Goal: Task Accomplishment & Management: Manage account settings

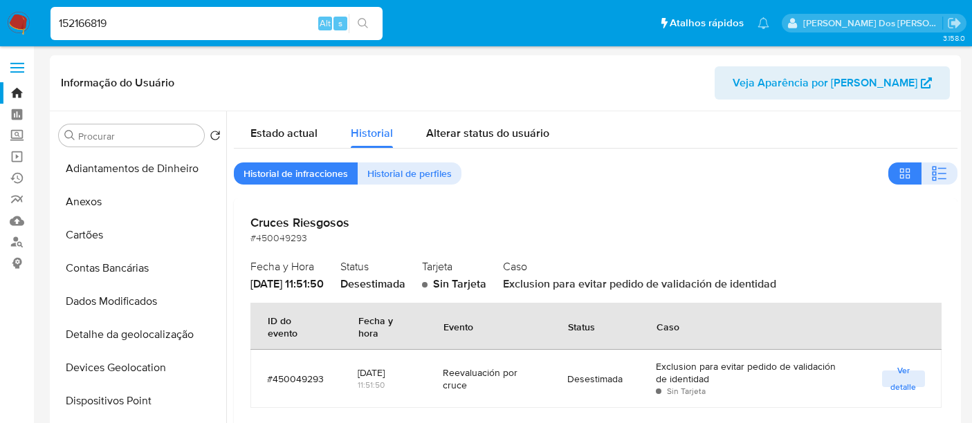
select select "10"
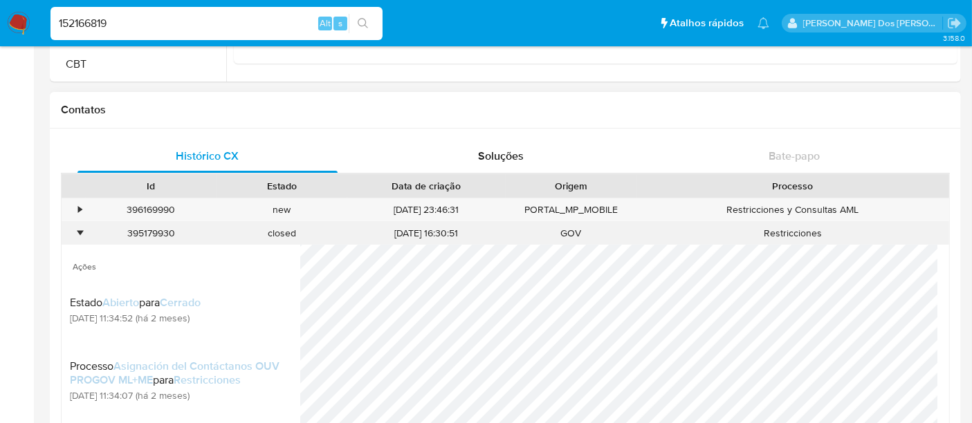
scroll to position [538, 0]
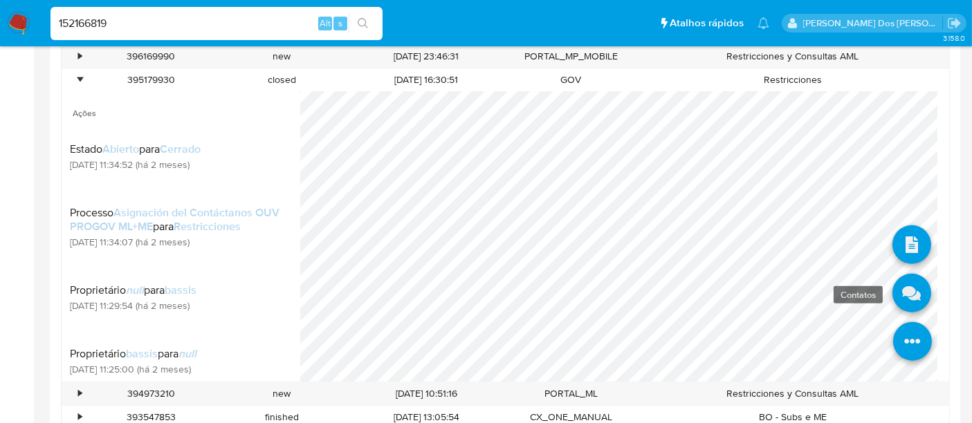
click at [905, 283] on link at bounding box center [911, 293] width 39 height 39
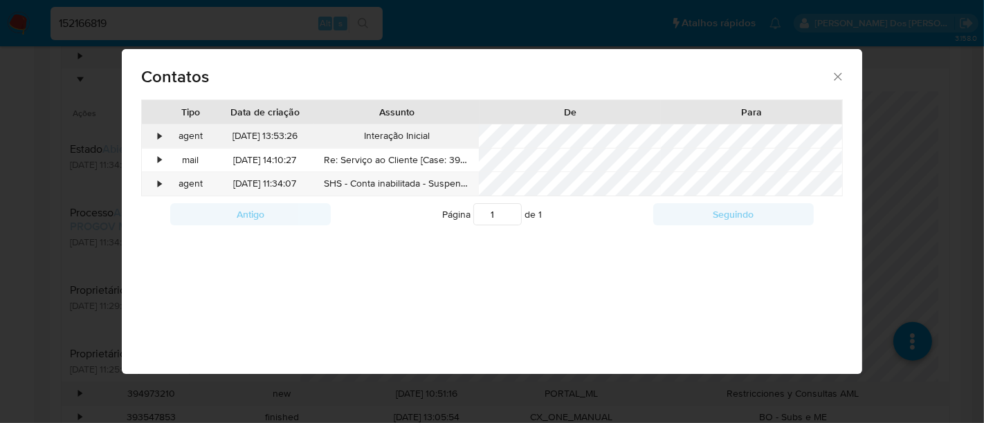
click at [160, 135] on div "•" at bounding box center [159, 136] width 3 height 14
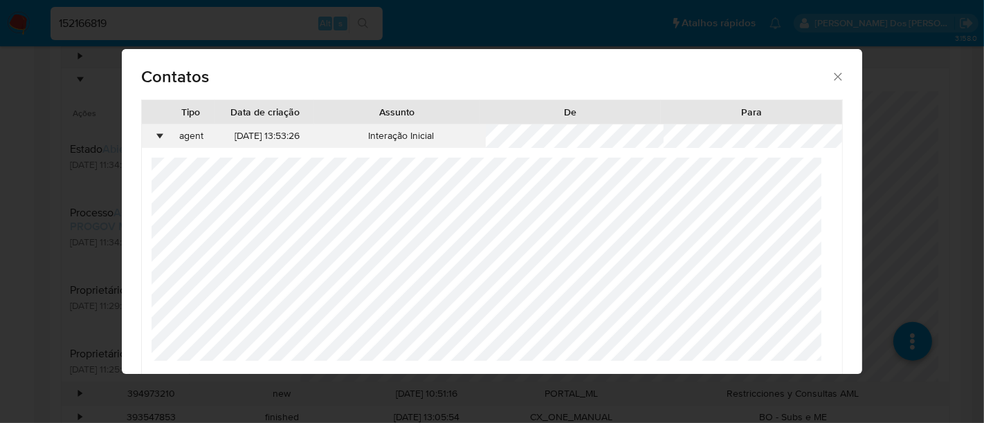
click at [160, 135] on div "•" at bounding box center [159, 136] width 3 height 14
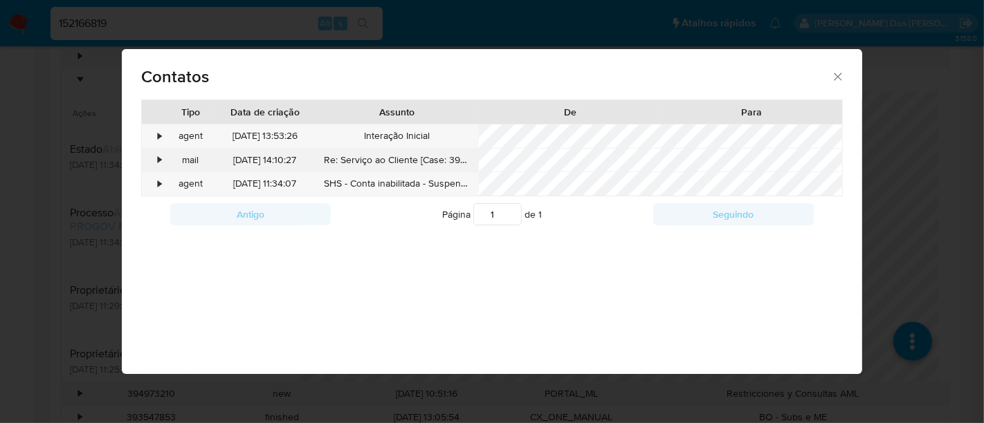
click at [159, 155] on div "•" at bounding box center [159, 161] width 3 height 14
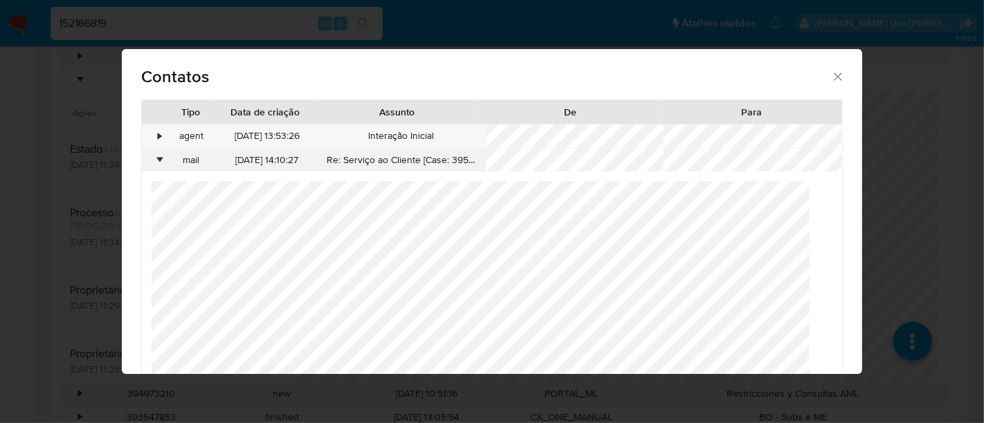
click at [159, 155] on div "•" at bounding box center [159, 161] width 3 height 14
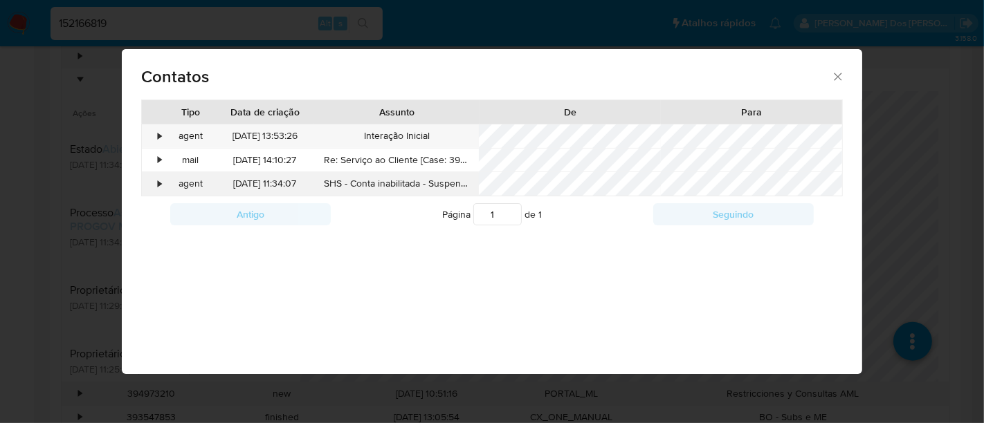
click at [158, 179] on div "•" at bounding box center [159, 184] width 3 height 14
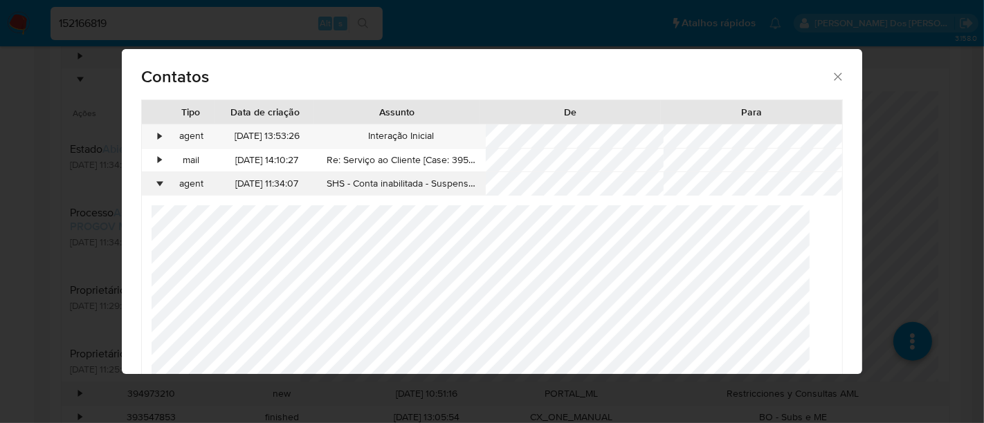
click at [158, 179] on div "•" at bounding box center [159, 184] width 3 height 14
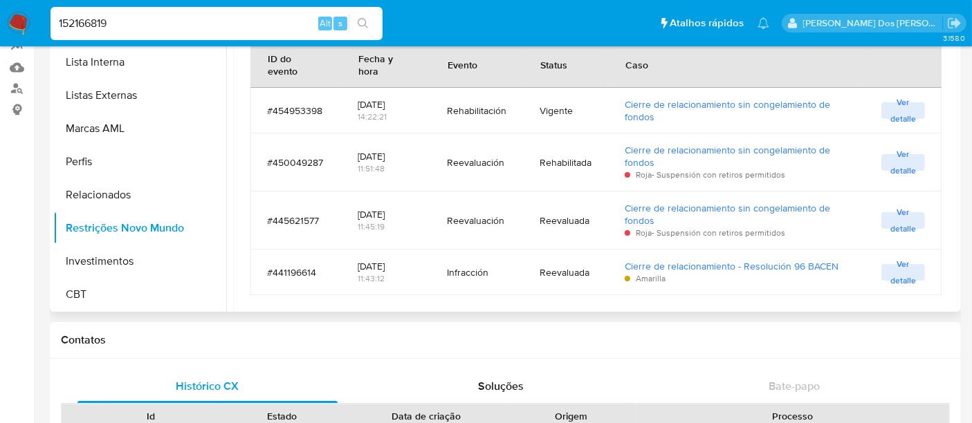
scroll to position [636, 0]
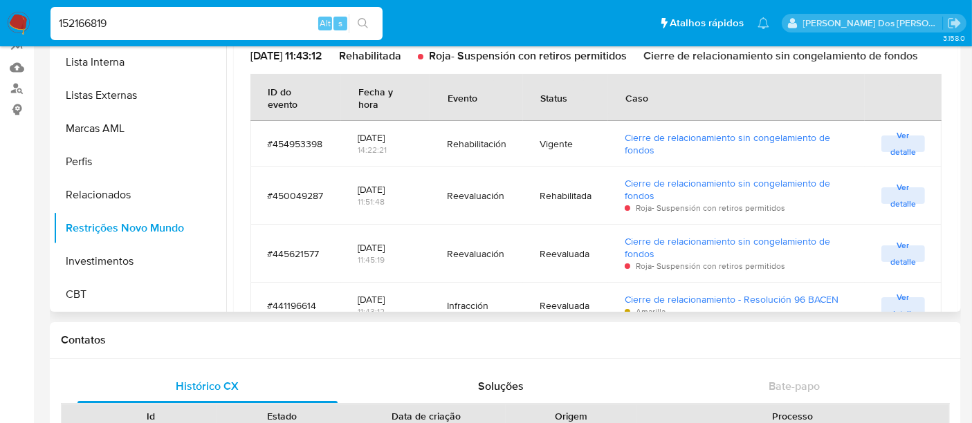
click at [899, 151] on span "Ver detalle" at bounding box center [903, 144] width 30 height 14
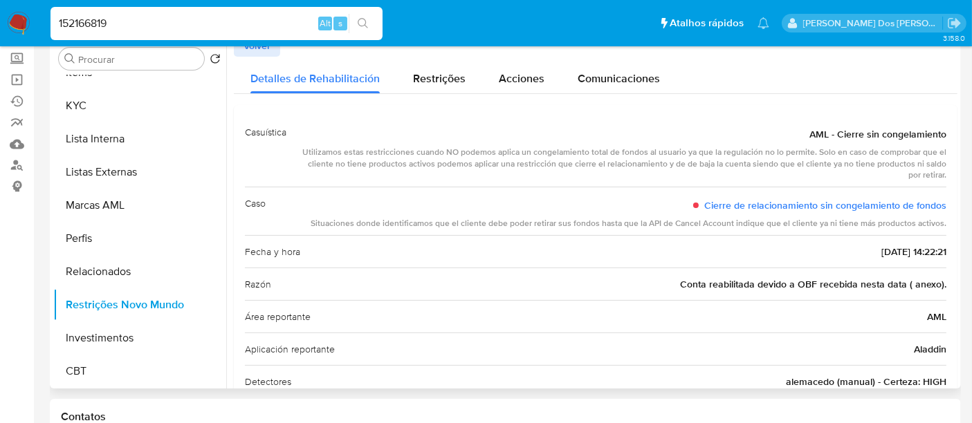
scroll to position [0, 0]
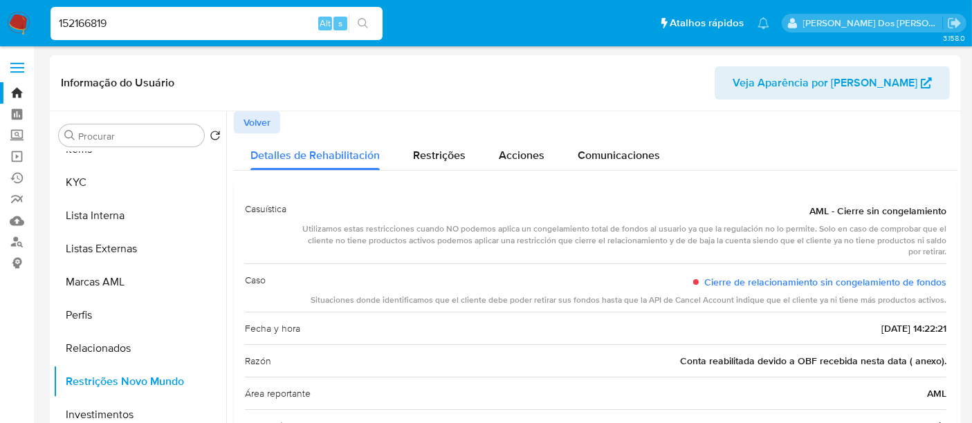
drag, startPoint x: 257, startPoint y: 122, endPoint x: 288, endPoint y: 131, distance: 33.1
click at [257, 123] on span "Volver" at bounding box center [257, 122] width 27 height 19
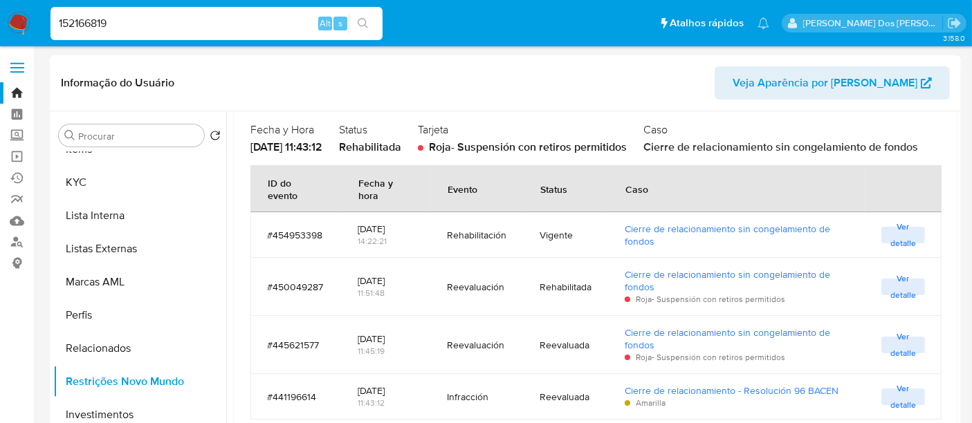
scroll to position [77, 0]
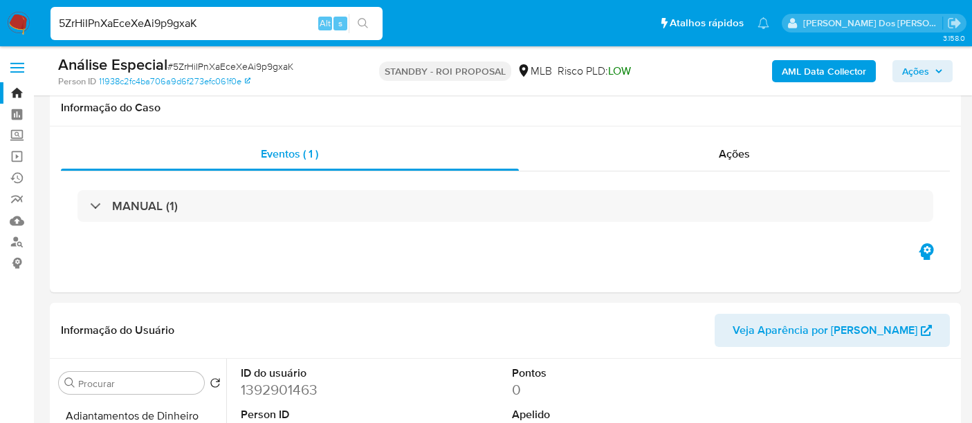
select select "10"
click at [123, 24] on input "5ZrHiIPnXaEceXeAi9p9gxaK" at bounding box center [217, 24] width 332 height 18
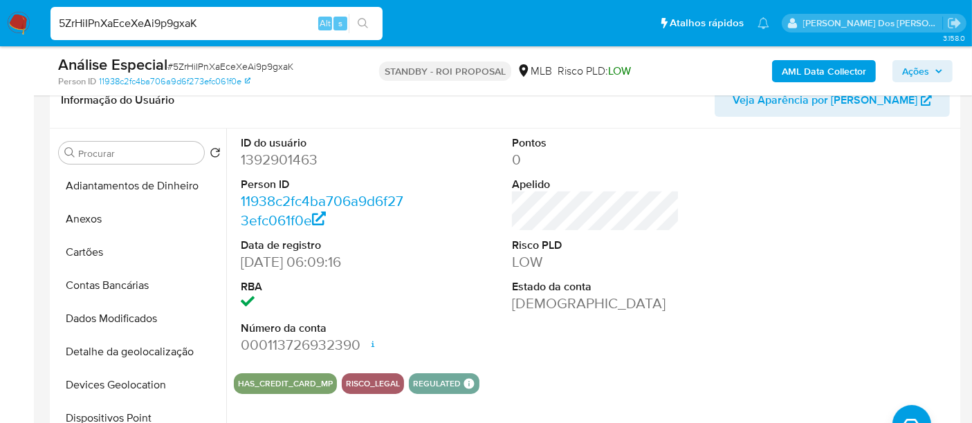
click at [123, 24] on input "5ZrHiIPnXaEceXeAi9p9gxaK" at bounding box center [217, 24] width 332 height 18
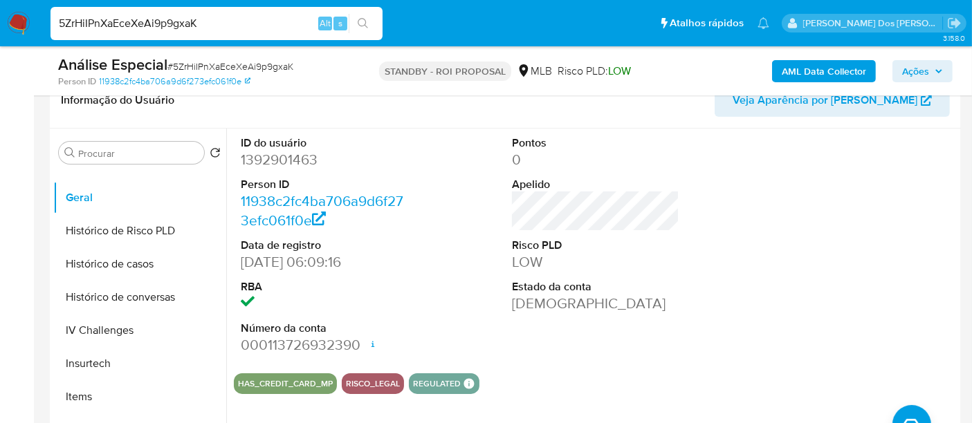
paste input "FHlXl9jWZHbXrwLB0jpvnyl5"
type input "FHlXl9jWZHbXrwLB0jpvnyl5"
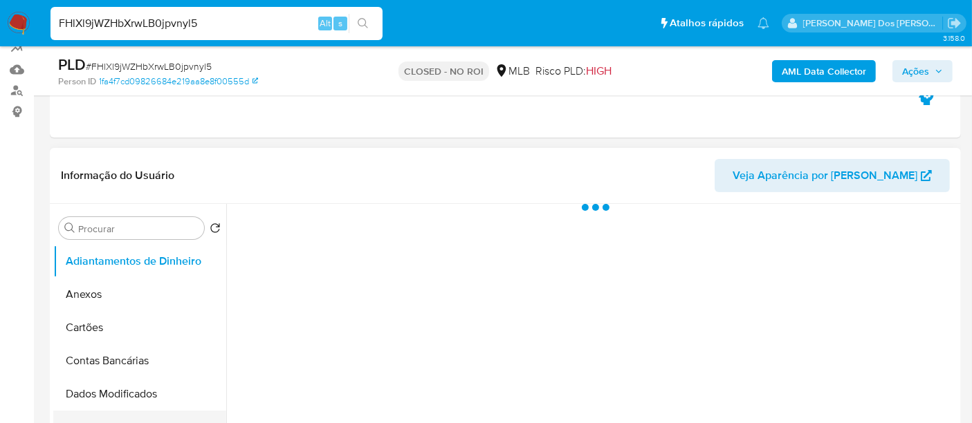
scroll to position [307, 0]
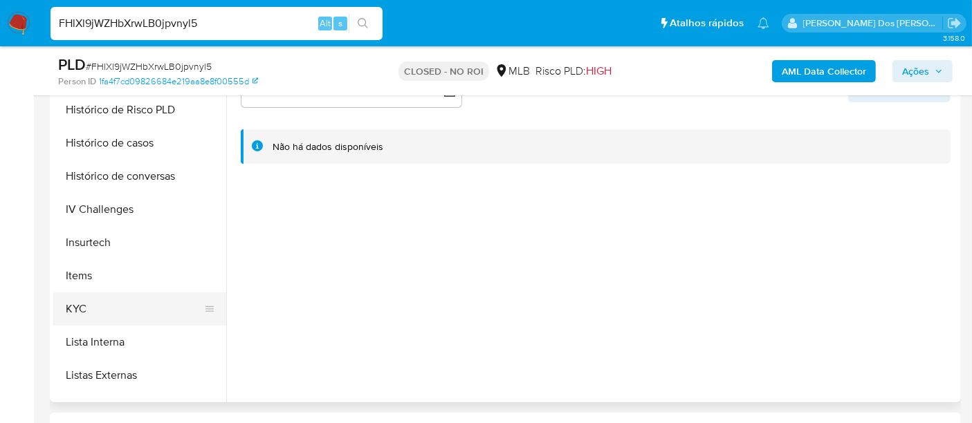
select select "10"
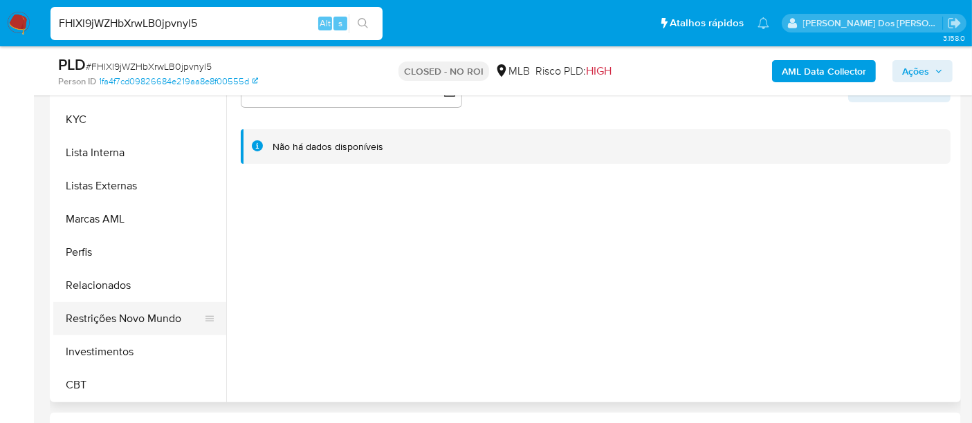
scroll to position [650, 0]
click at [125, 317] on button "Restrições Novo Mundo" at bounding box center [134, 318] width 162 height 33
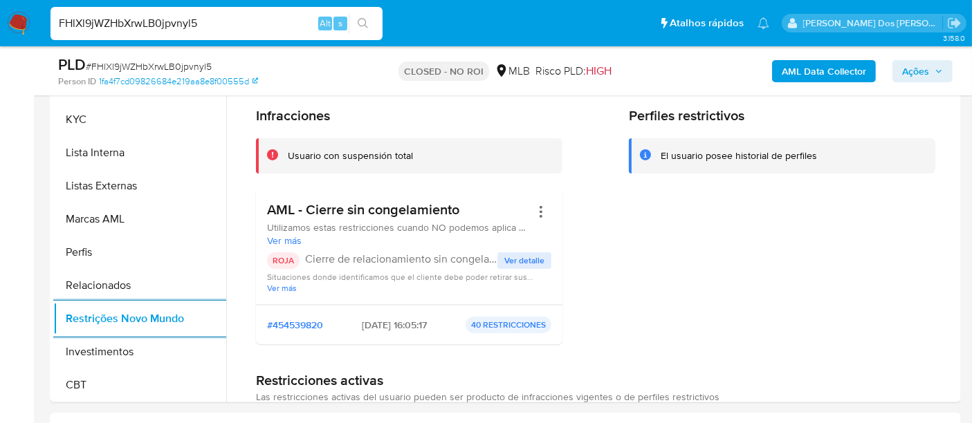
click at [21, 21] on img at bounding box center [19, 24] width 24 height 24
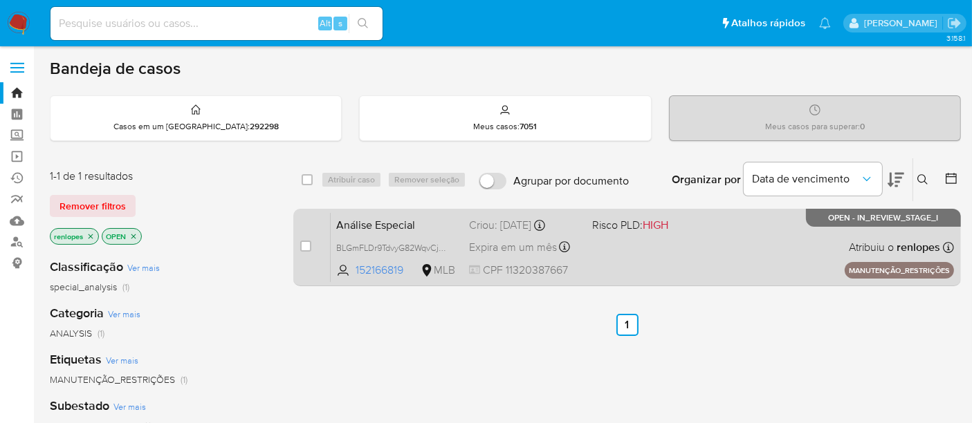
click at [517, 244] on span "Expira em um mês" at bounding box center [513, 247] width 88 height 15
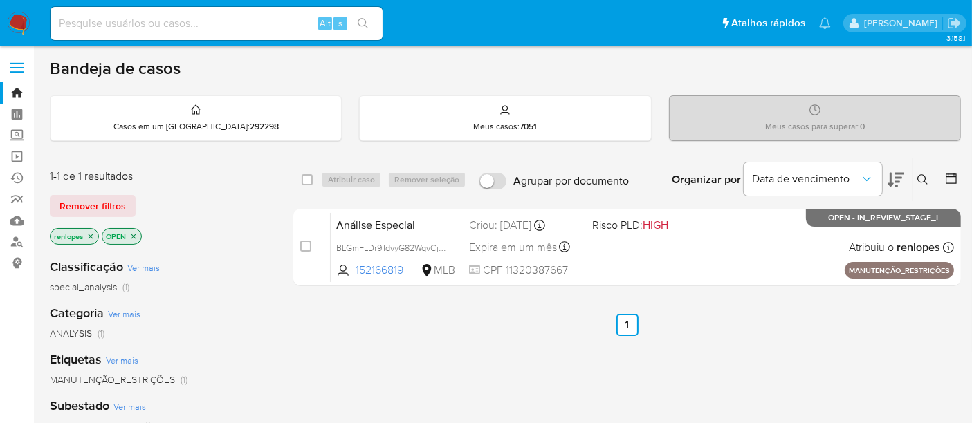
click at [14, 21] on img at bounding box center [19, 24] width 24 height 24
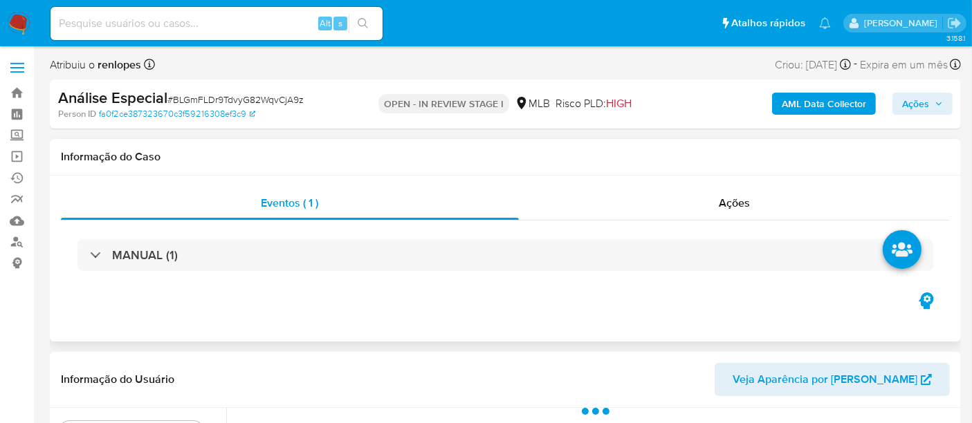
select select "10"
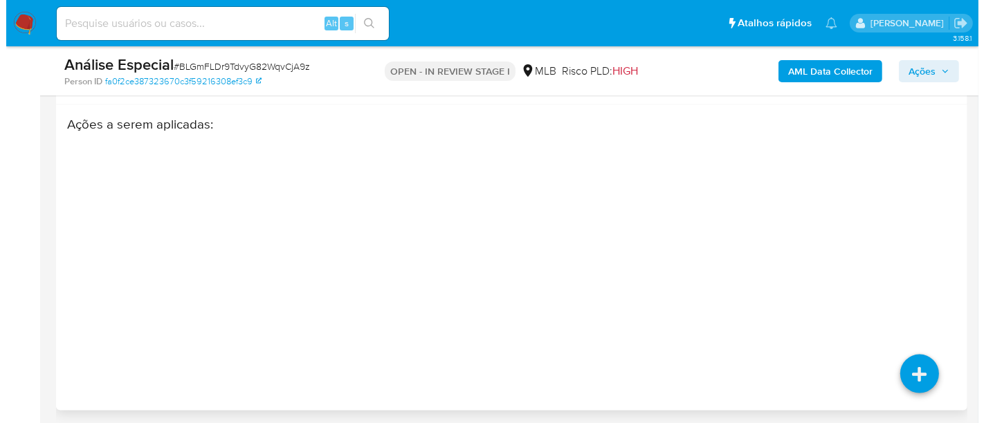
scroll to position [2121, 0]
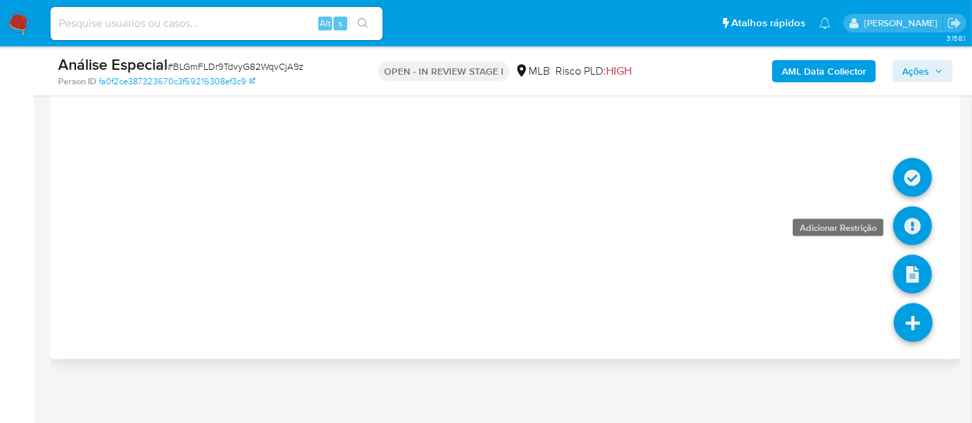
click at [915, 215] on link at bounding box center [912, 226] width 39 height 39
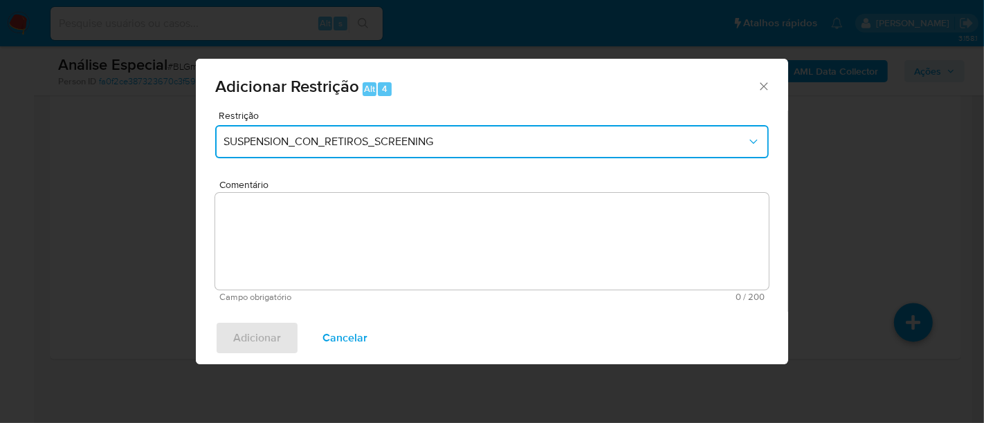
click at [627, 139] on span "SUSPENSION_CON_RETIROS_SCREENING" at bounding box center [484, 142] width 523 height 14
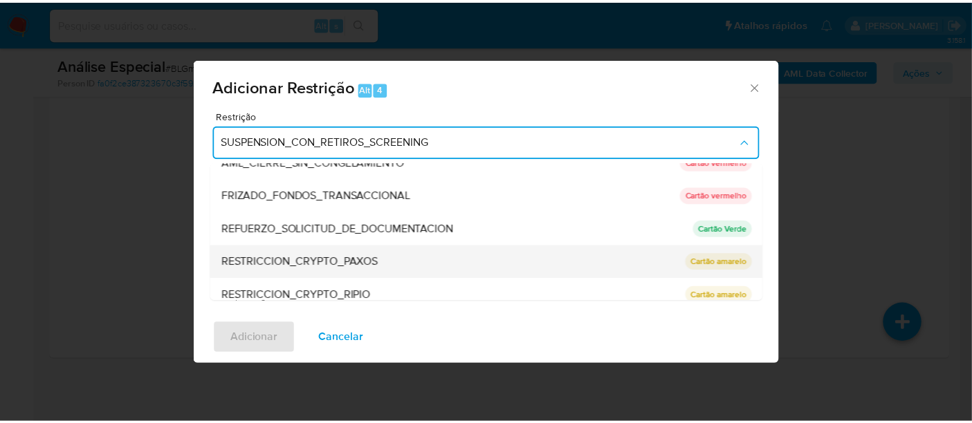
scroll to position [193, 0]
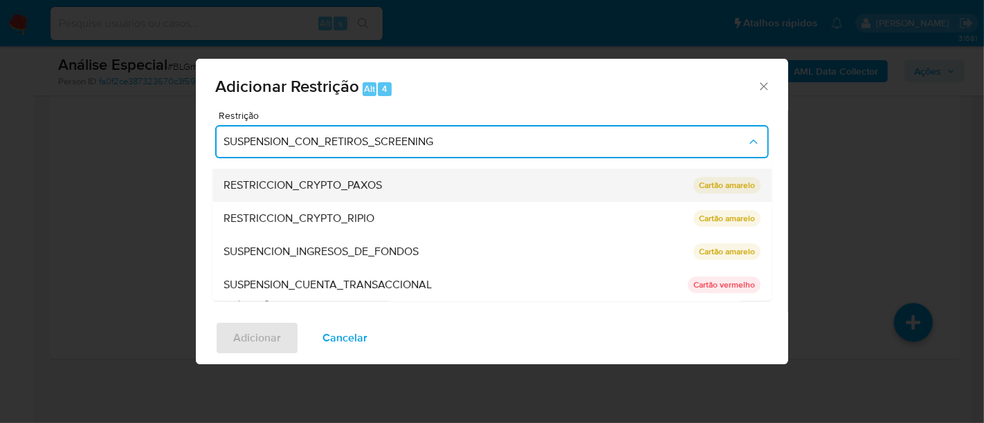
click at [504, 186] on div "RESTRICCION_CRYPTO_PAXOS" at bounding box center [453, 185] width 461 height 33
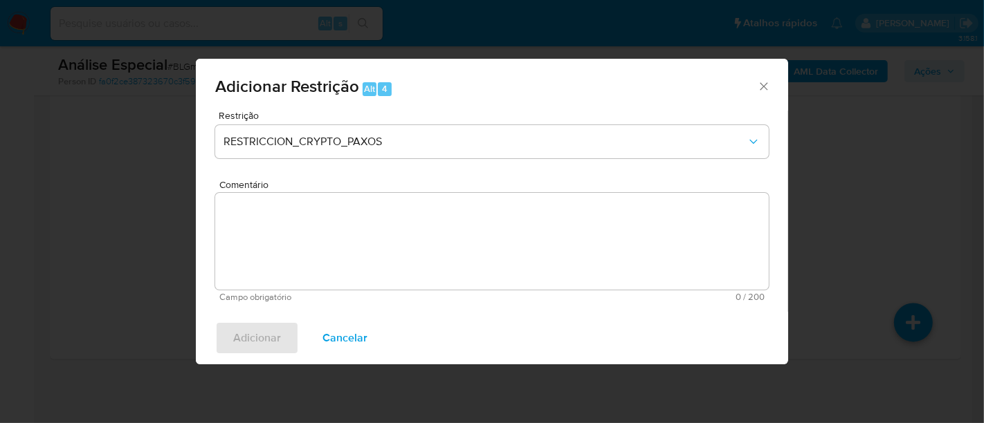
click at [473, 210] on textarea "Comentário" at bounding box center [491, 241] width 553 height 97
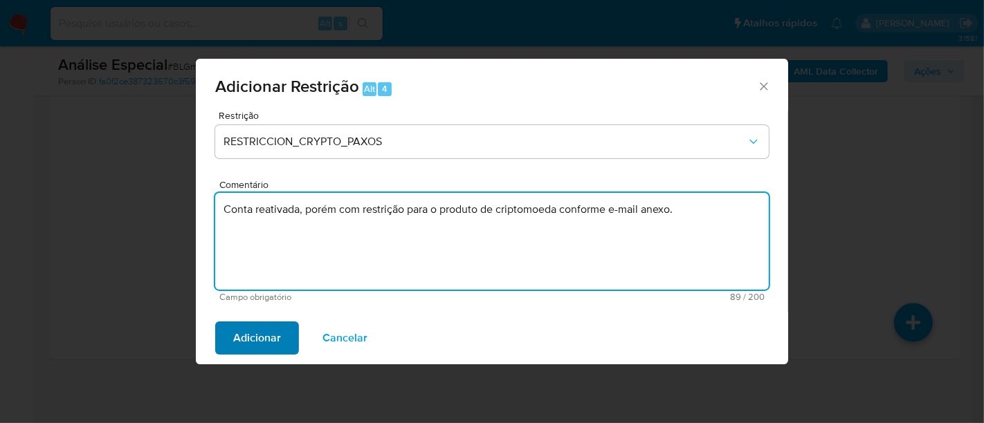
type textarea "Conta reativada, porém com restrição para o produto de criptomoeda conforme e-m…"
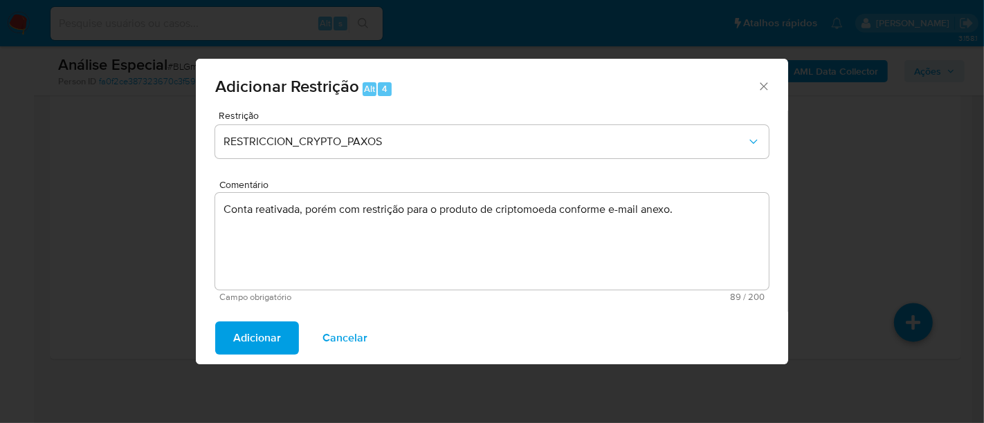
click at [241, 337] on span "Adicionar" at bounding box center [257, 338] width 48 height 30
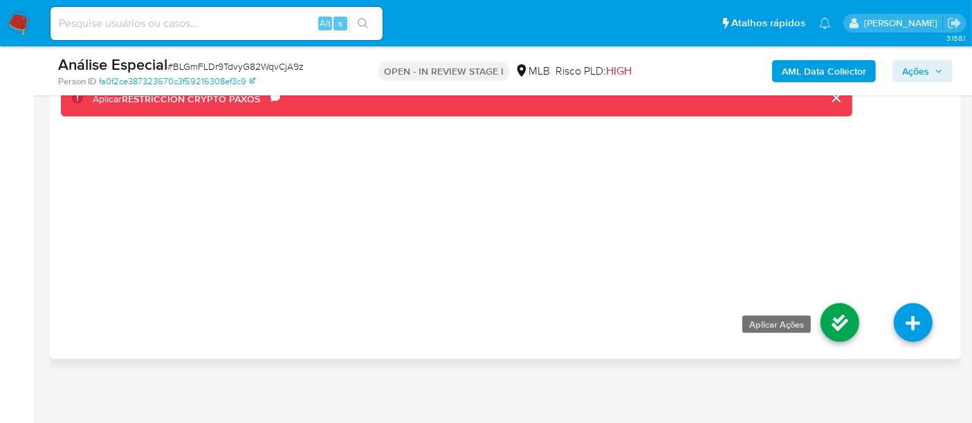
click at [830, 319] on link at bounding box center [839, 323] width 39 height 39
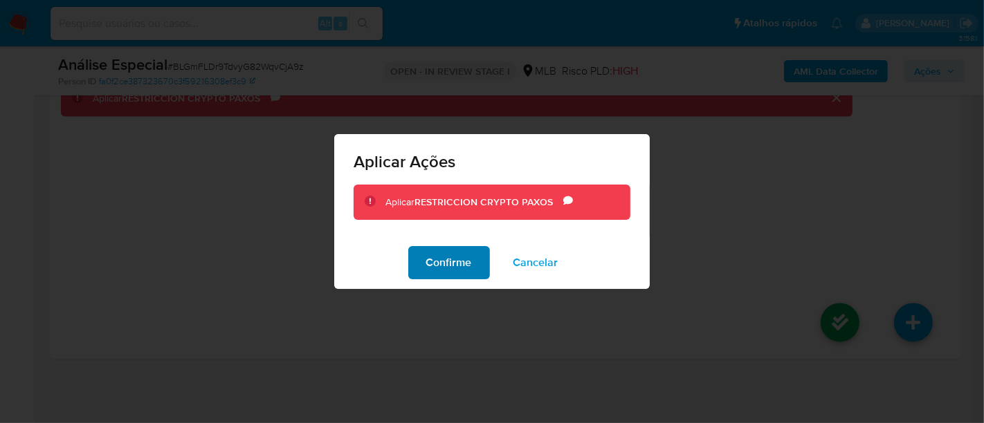
click at [453, 268] on span "Confirme" at bounding box center [449, 263] width 46 height 30
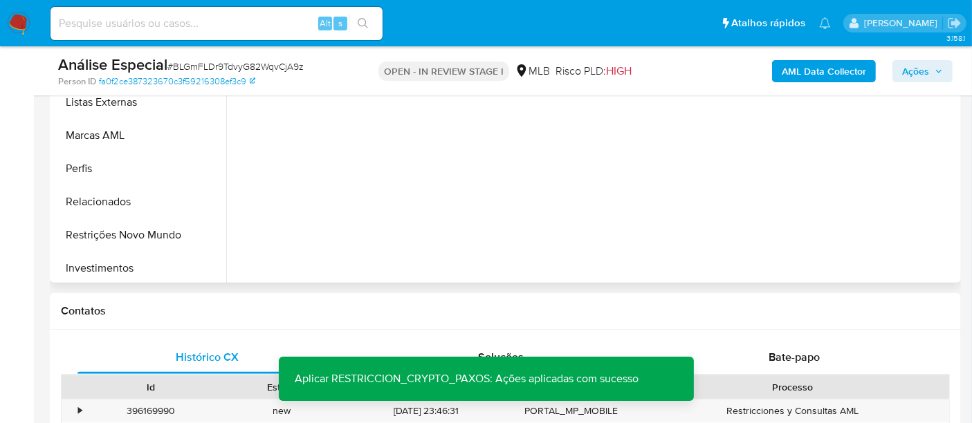
scroll to position [650, 0]
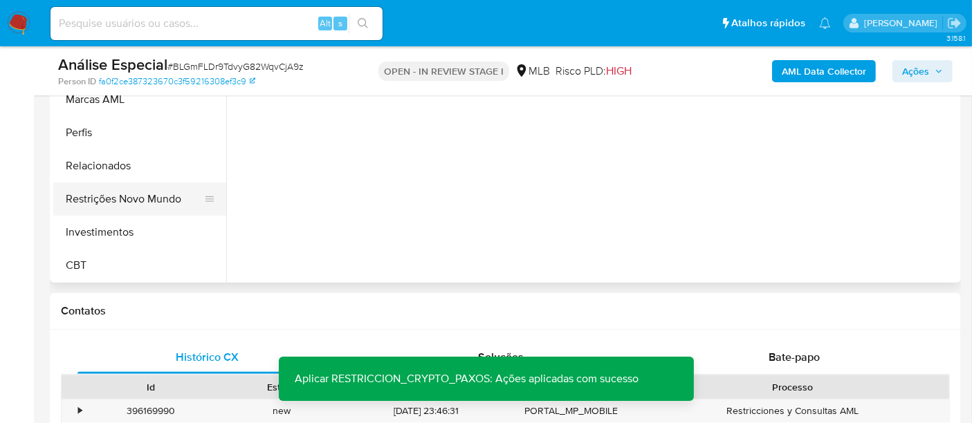
click at [100, 198] on button "Restrições Novo Mundo" at bounding box center [134, 199] width 162 height 33
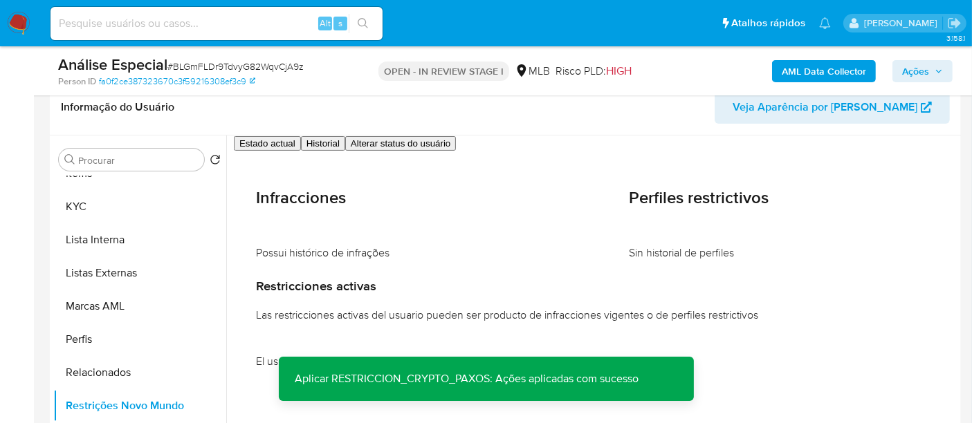
scroll to position [199, 0]
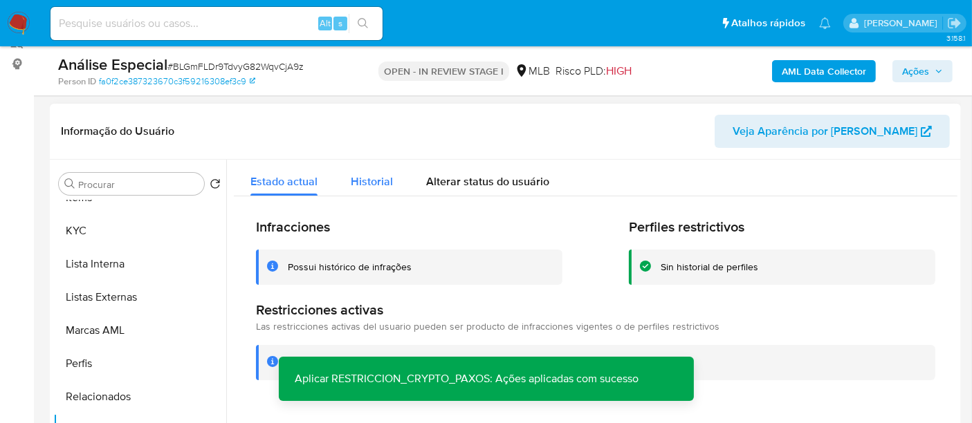
click at [370, 175] on span "Historial" at bounding box center [372, 182] width 42 height 16
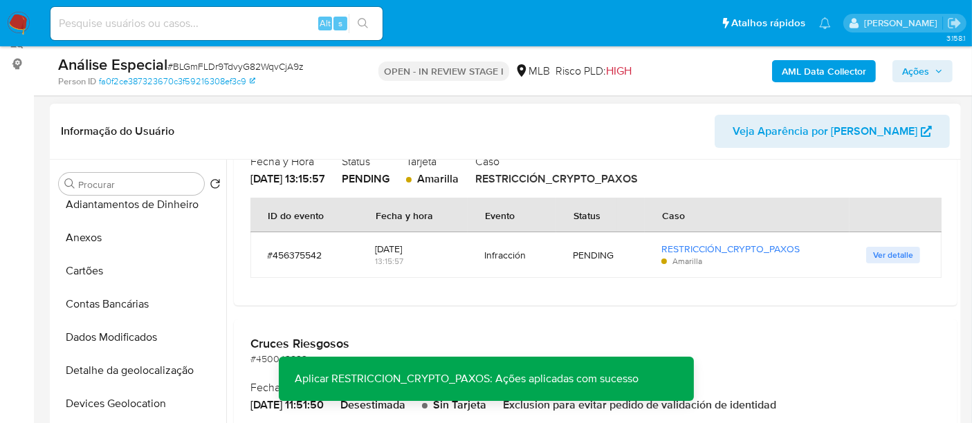
scroll to position [0, 0]
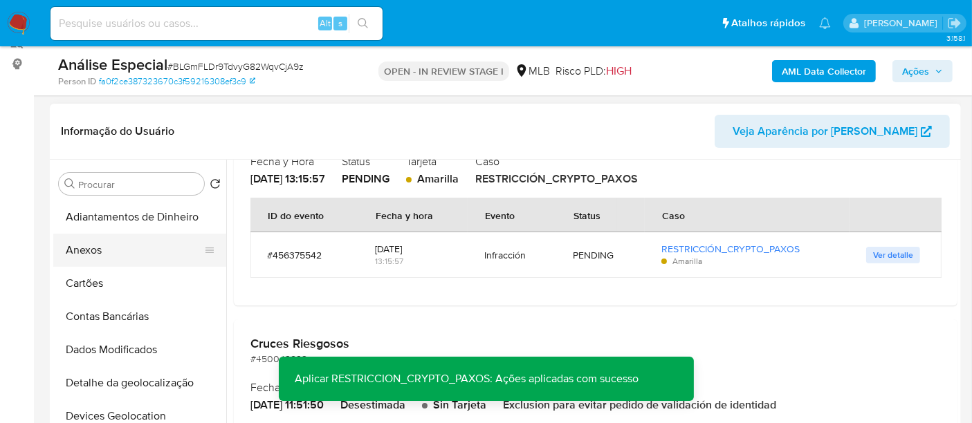
click at [89, 249] on button "Anexos" at bounding box center [134, 250] width 162 height 33
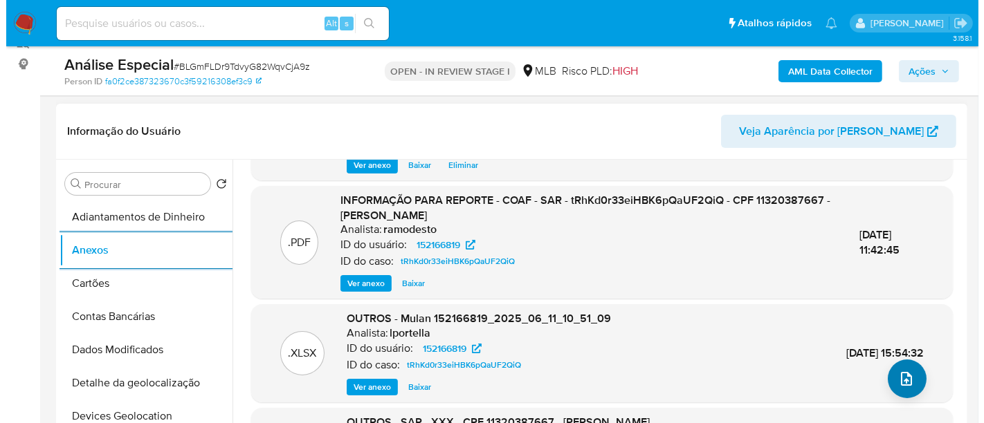
scroll to position [131, 0]
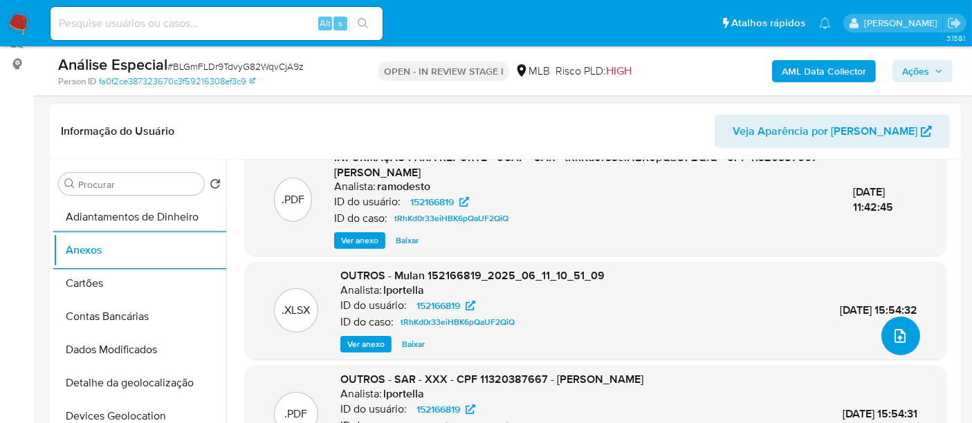
click at [895, 339] on icon "upload-file" at bounding box center [900, 336] width 11 height 14
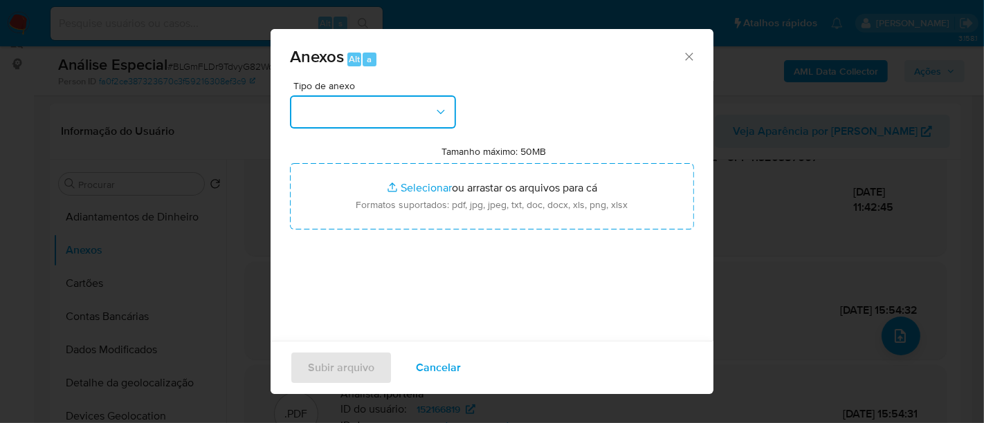
click at [434, 107] on icon "button" at bounding box center [441, 112] width 14 height 14
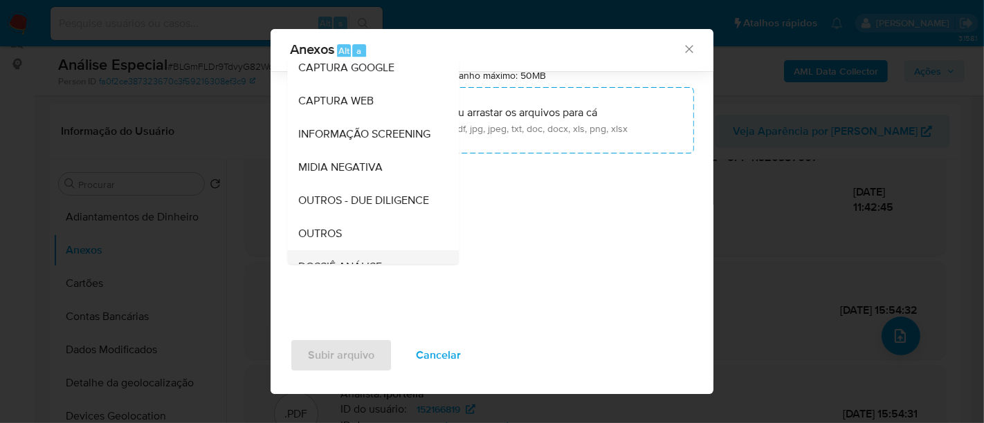
scroll to position [154, 0]
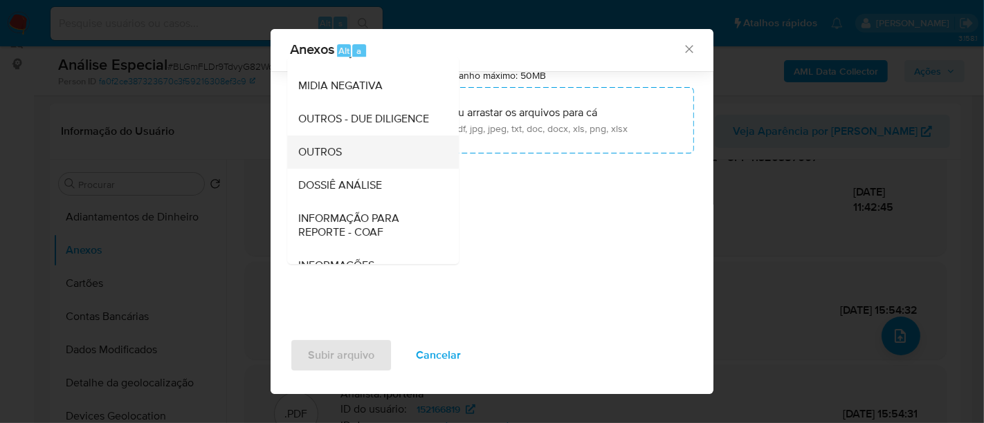
click at [328, 159] on span "OUTROS" at bounding box center [320, 152] width 44 height 14
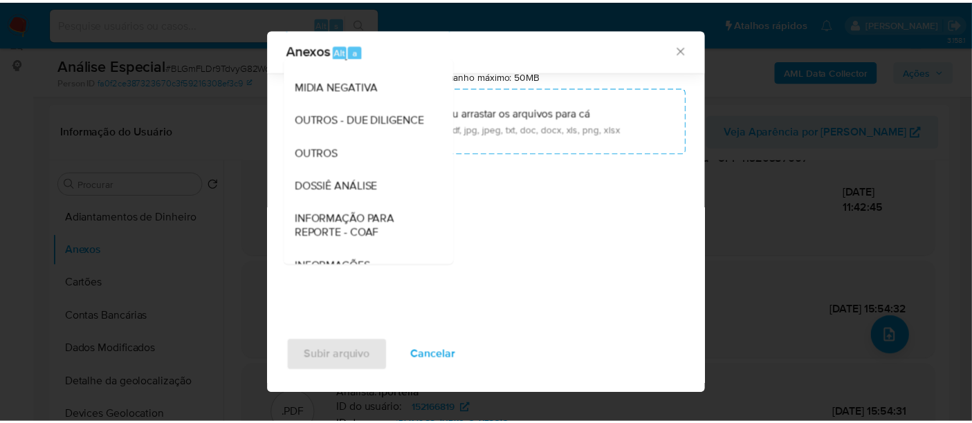
scroll to position [57, 0]
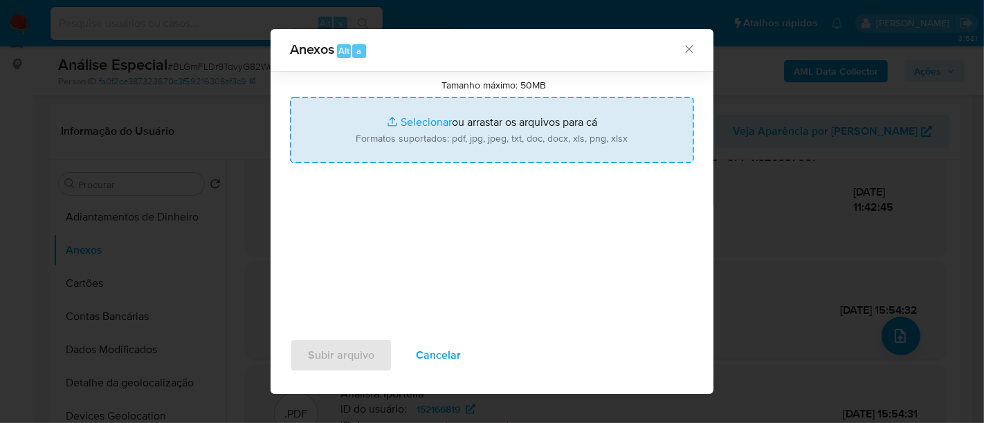
click at [413, 118] on input "Tamanho máximo: 50MB Selecionar arquivos" at bounding box center [492, 130] width 404 height 66
type input "C:\fakepath\E-mail de Mercadolibre SRL - Fwd_ Desbloqueio de conta - Transação …"
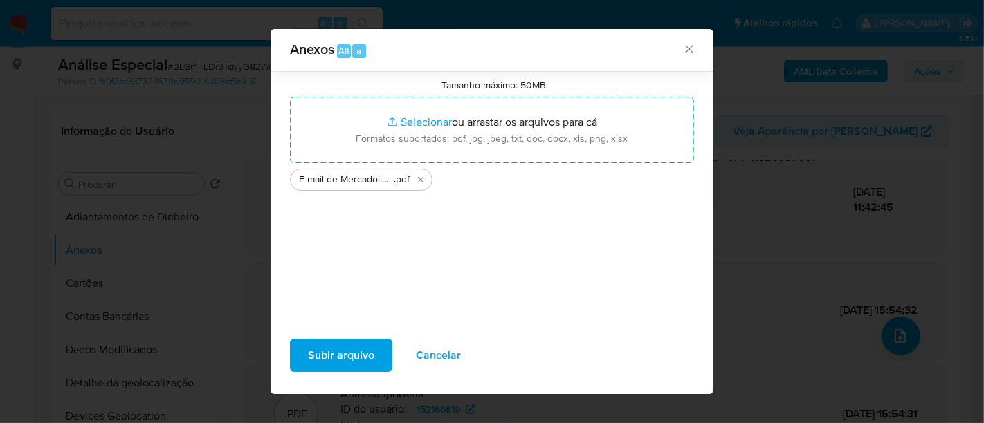
click at [342, 352] on span "Subir arquivo" at bounding box center [341, 355] width 66 height 30
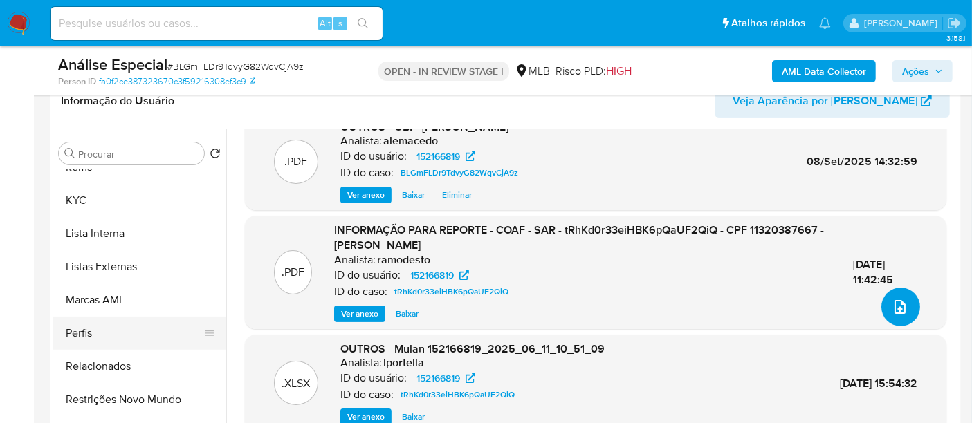
scroll to position [277, 0]
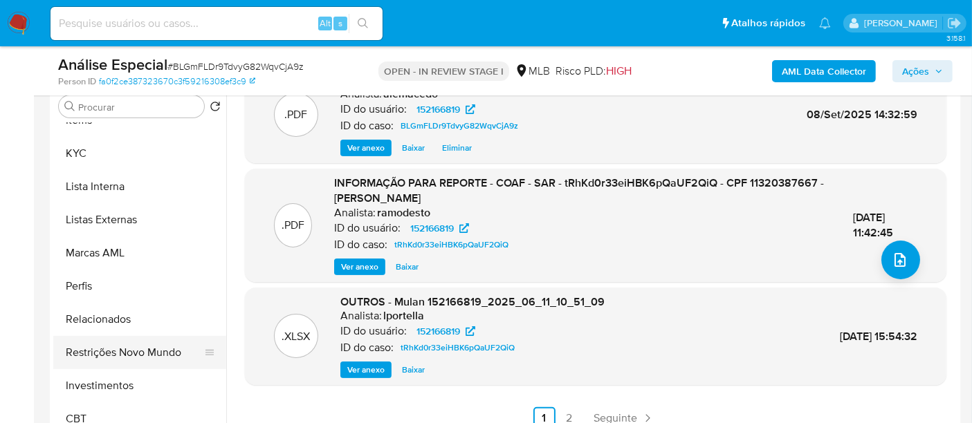
click at [141, 349] on button "Restrições Novo Mundo" at bounding box center [134, 352] width 162 height 33
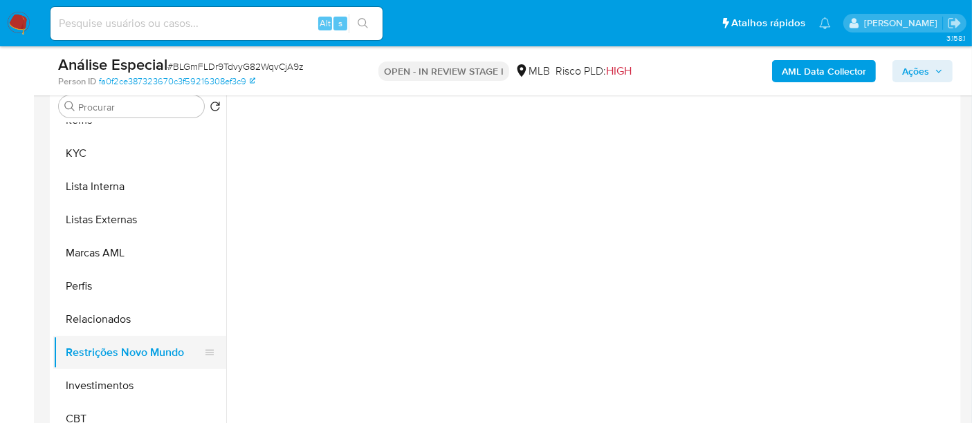
scroll to position [0, 0]
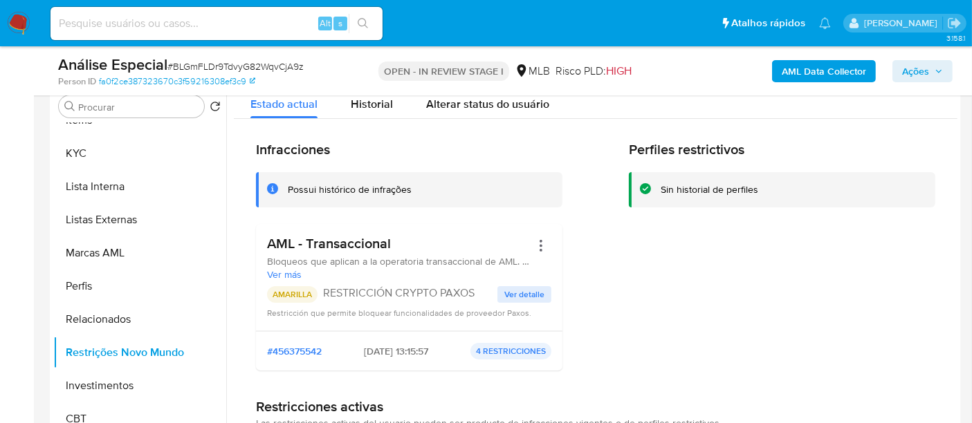
click at [534, 296] on span "Ver detalle" at bounding box center [524, 295] width 40 height 14
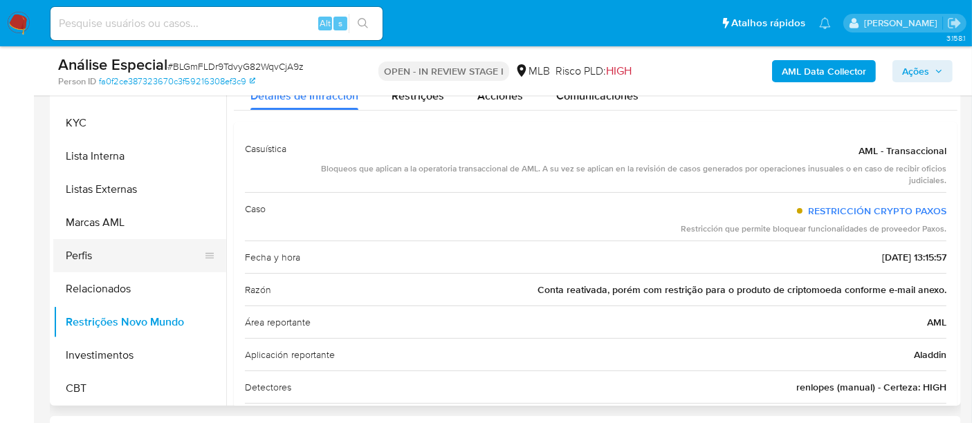
scroll to position [420, 0]
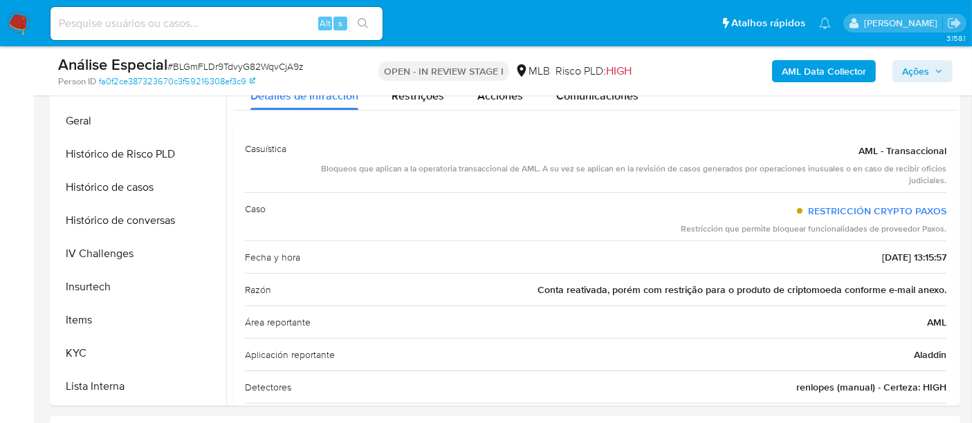
click at [12, 22] on img at bounding box center [19, 24] width 24 height 24
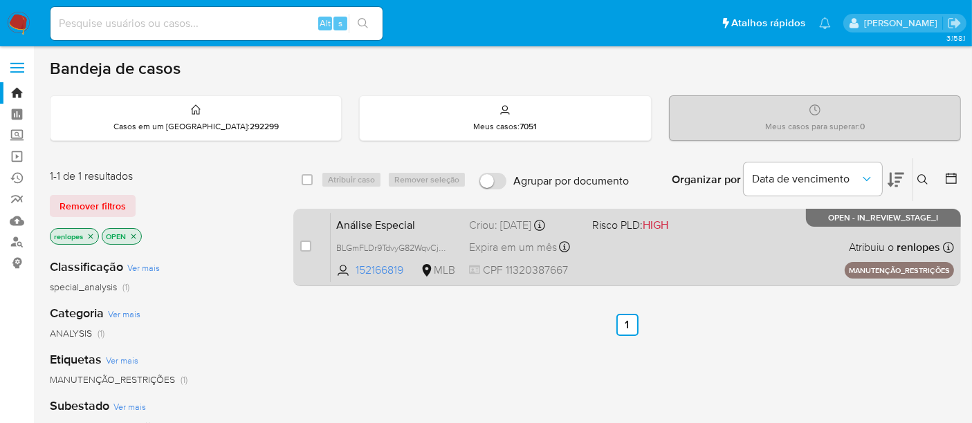
click at [318, 235] on div "case-item-checkbox Incapaz de atribuir o caso" at bounding box center [315, 247] width 30 height 70
click at [308, 244] on input "checkbox" at bounding box center [305, 246] width 11 height 11
checkbox input "true"
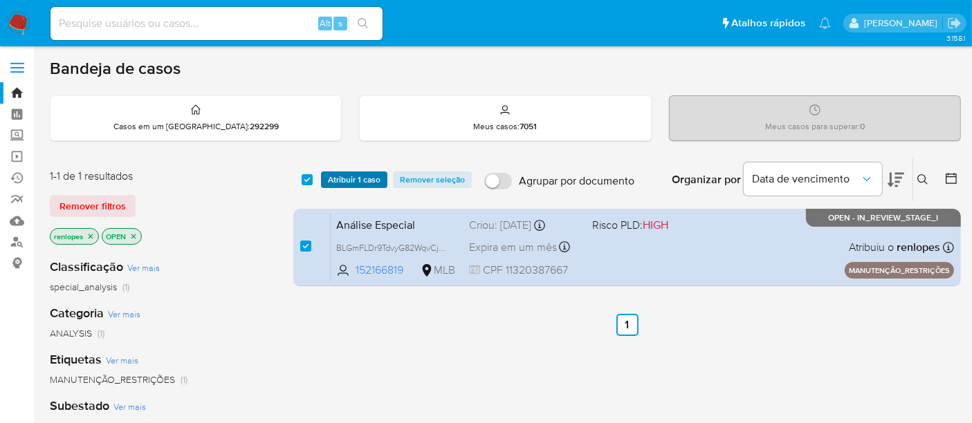
click at [340, 180] on span "Atribuir 1 caso" at bounding box center [354, 180] width 53 height 14
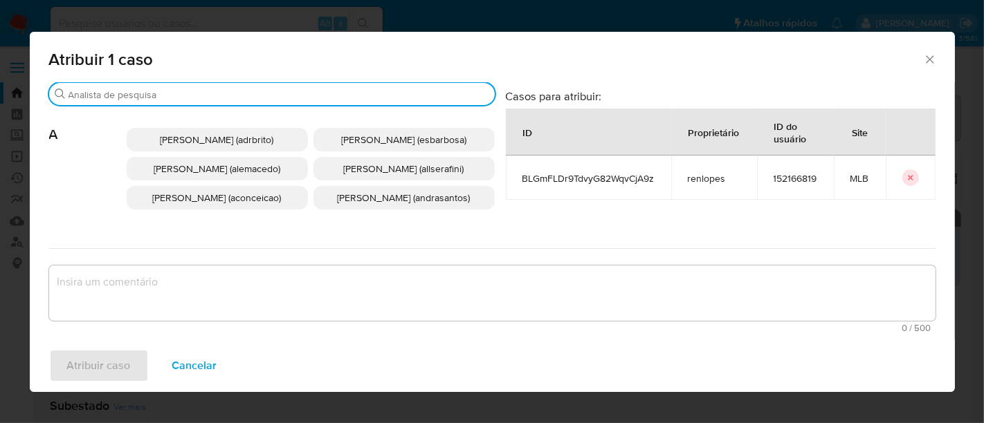
click at [295, 98] on input "Procurar" at bounding box center [278, 95] width 421 height 12
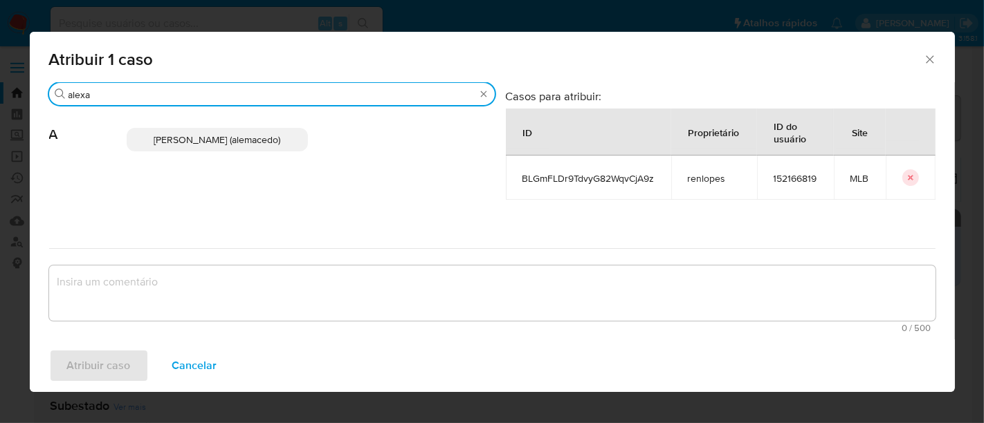
type input "alexa"
click at [235, 143] on span "Alexandra Macedo Da Silva (alemacedo)" at bounding box center [217, 140] width 127 height 14
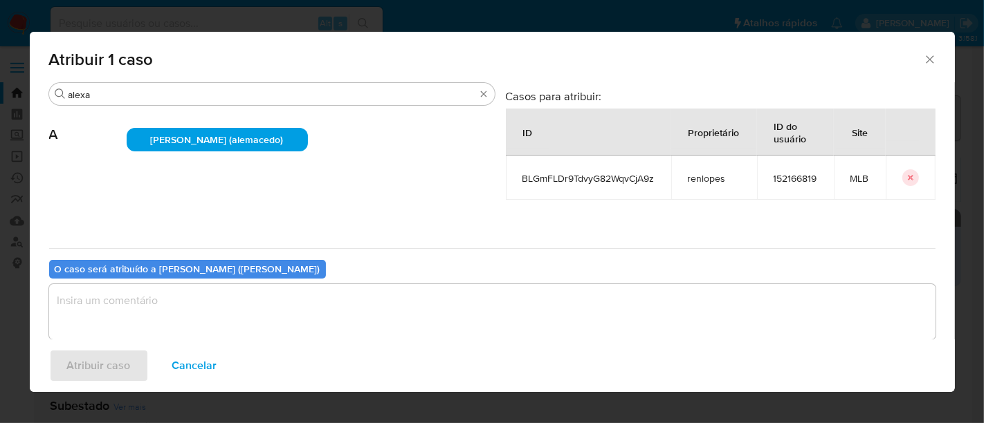
click at [253, 324] on textarea "assign-modal" at bounding box center [492, 311] width 886 height 55
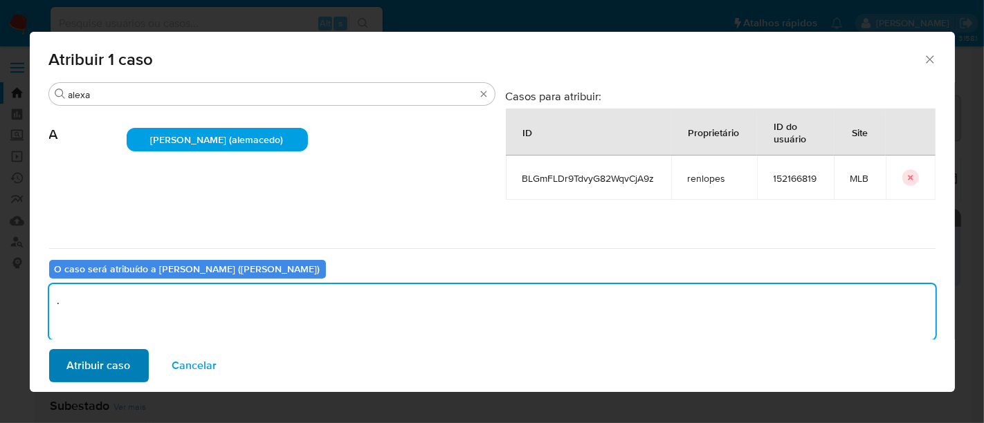
type textarea "."
click at [100, 367] on span "Atribuir caso" at bounding box center [99, 366] width 64 height 30
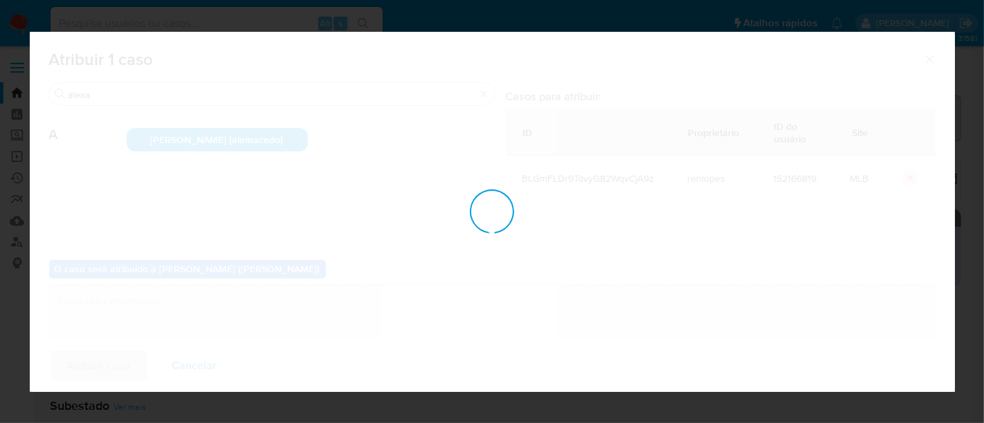
checkbox input "false"
